Goal: Task Accomplishment & Management: Use online tool/utility

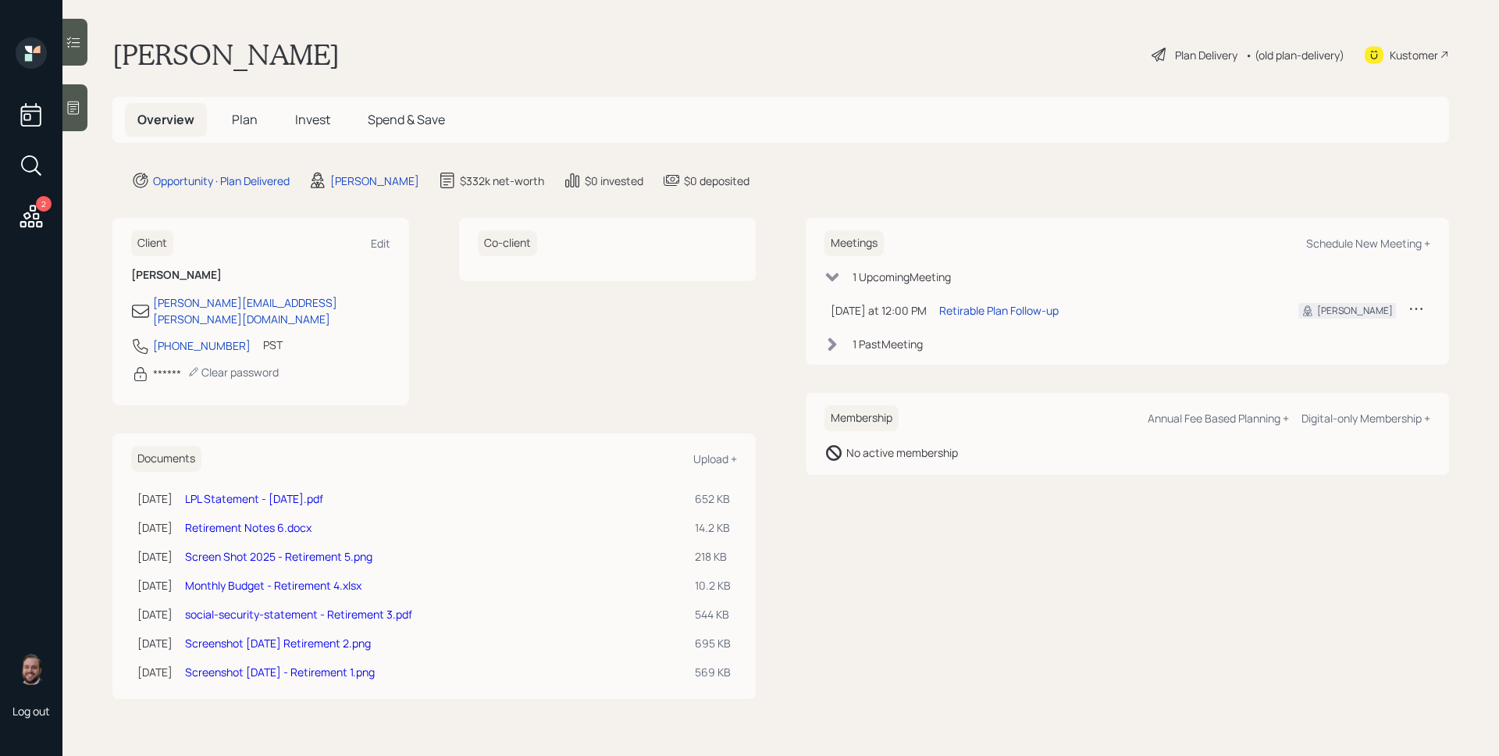
click at [1201, 52] on div "Plan Delivery" at bounding box center [1206, 55] width 62 height 16
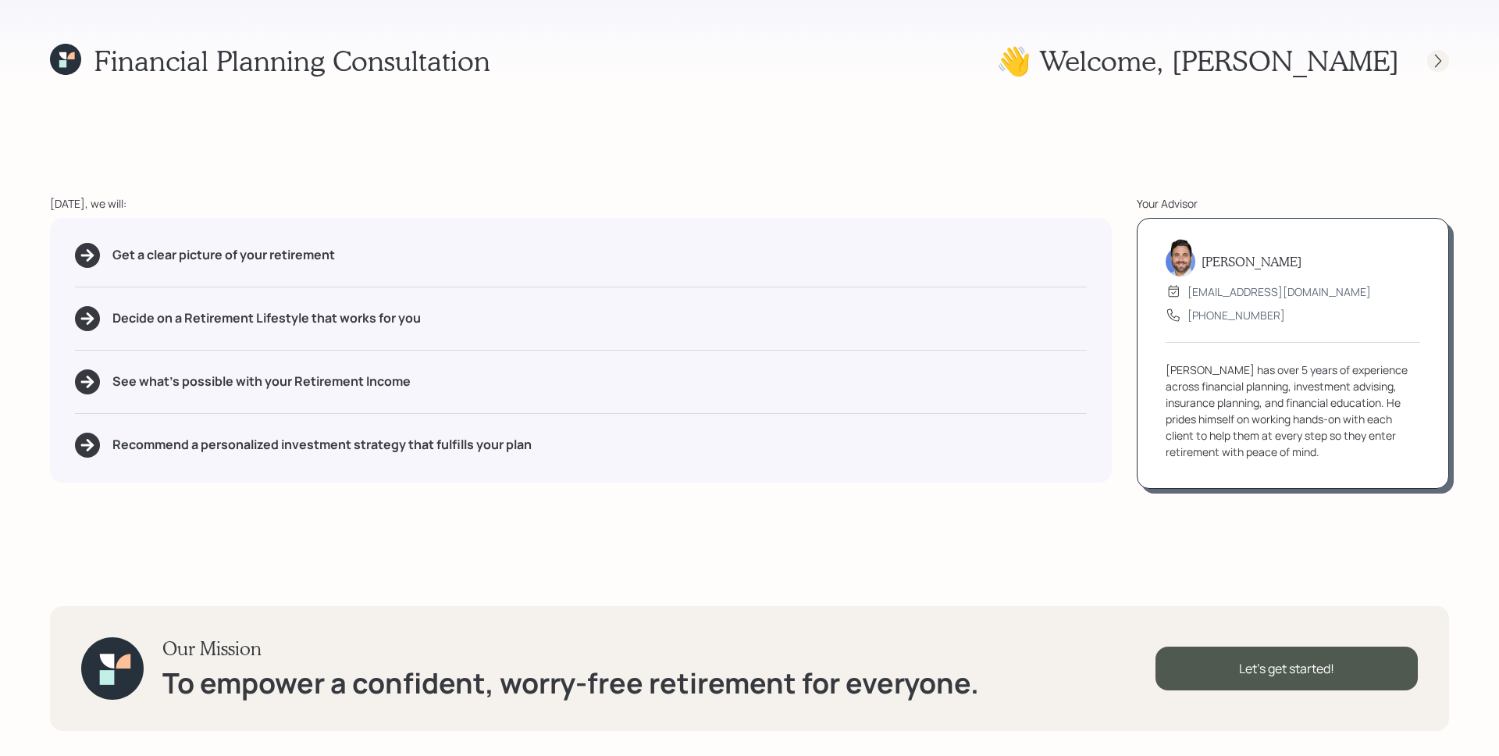
click at [1442, 63] on icon at bounding box center [1439, 61] width 16 height 16
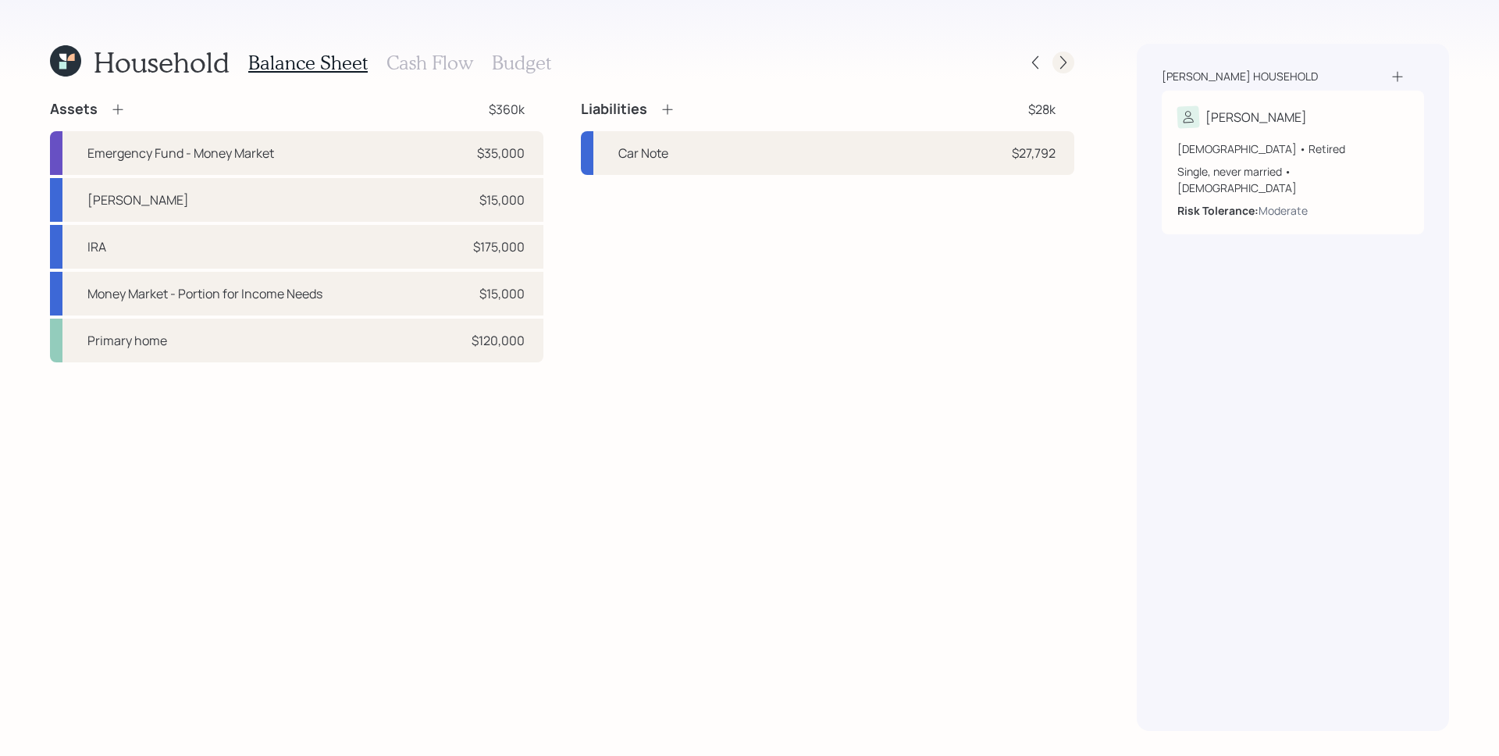
click at [1053, 69] on div at bounding box center [1050, 63] width 50 height 22
click at [1060, 66] on icon at bounding box center [1064, 63] width 16 height 16
